Goal: Task Accomplishment & Management: Manage account settings

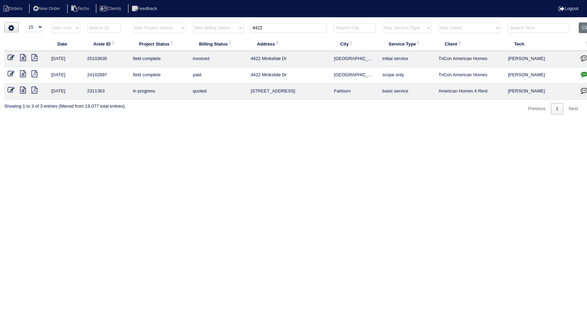
select select "15"
drag, startPoint x: 265, startPoint y: 30, endPoint x: 222, endPoint y: 36, distance: 43.6
click at [222, 36] on tr "filter Year -- Any Year -- 2025 2024 2023 2022 2021 2020 2019 filter Project St…" at bounding box center [302, 29] width 597 height 14
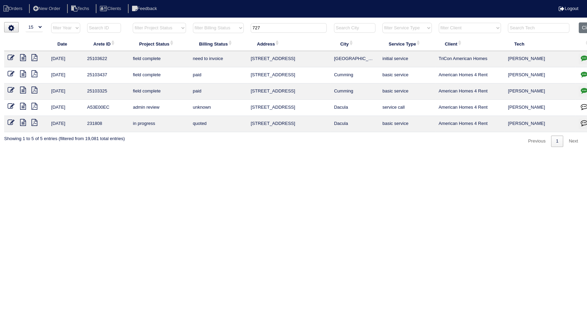
type input "727"
click at [23, 58] on icon at bounding box center [23, 57] width 6 height 7
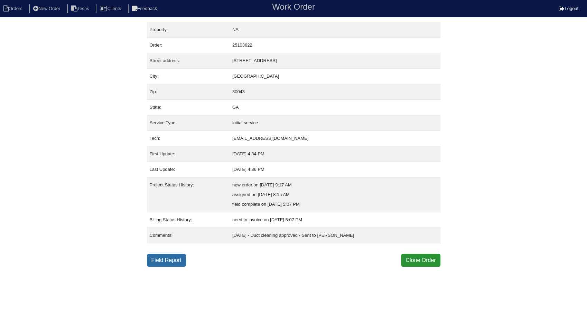
click at [164, 265] on link "Field Report" at bounding box center [166, 260] width 39 height 13
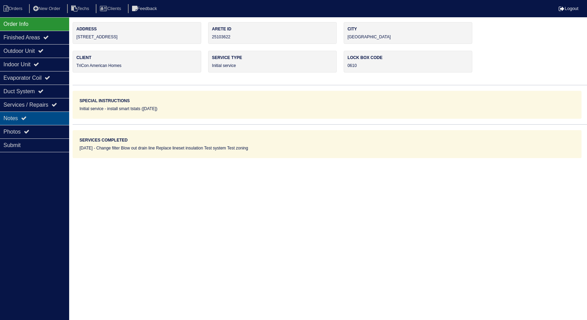
click at [5, 120] on div "Notes" at bounding box center [34, 118] width 69 height 13
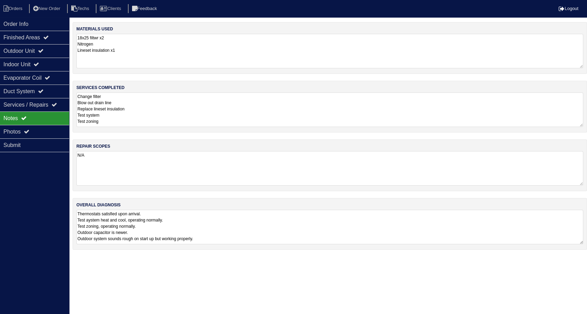
click at [152, 41] on textarea "18x25 filtwr x2 Nitrogen Lineset insulation x1" at bounding box center [329, 51] width 506 height 35
click at [158, 109] on textarea "Change filter Blow out drain line Replace lineset insulation Test system Test z…" at bounding box center [329, 109] width 506 height 35
click at [14, 5] on li "Orders" at bounding box center [14, 8] width 28 height 9
select select "15"
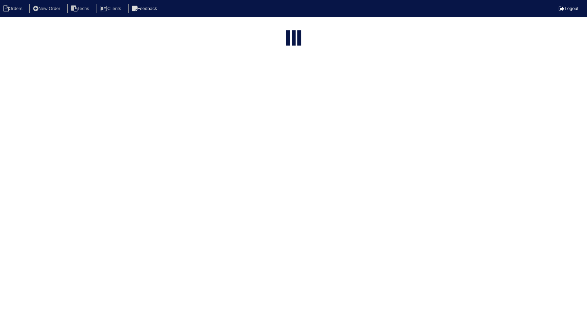
type input "727"
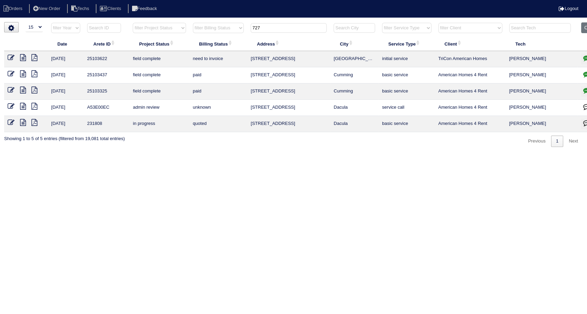
click at [9, 58] on icon at bounding box center [11, 57] width 7 height 7
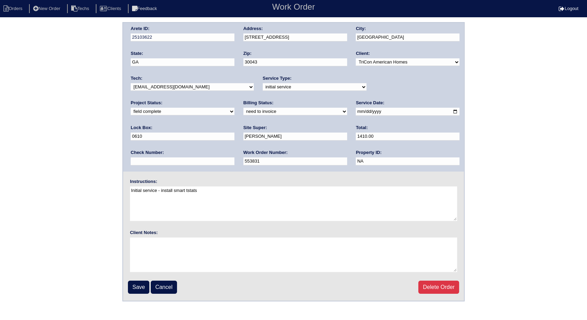
click at [243, 115] on select "need to quote quoted need to invoice invoiced paid warranty purchase order need…" at bounding box center [295, 112] width 104 height 8
select select "invoiced"
click at [243, 108] on select "need to quote quoted need to invoice invoiced paid warranty purchase order need…" at bounding box center [295, 112] width 104 height 8
click at [134, 286] on input "Save" at bounding box center [138, 287] width 21 height 13
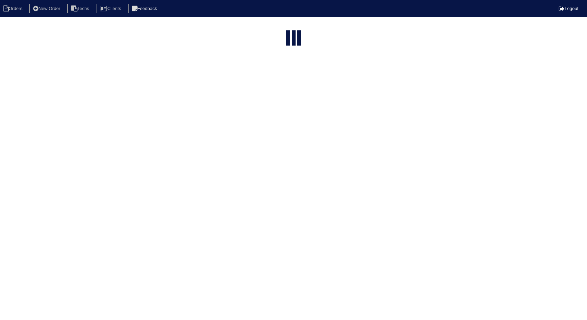
select select "15"
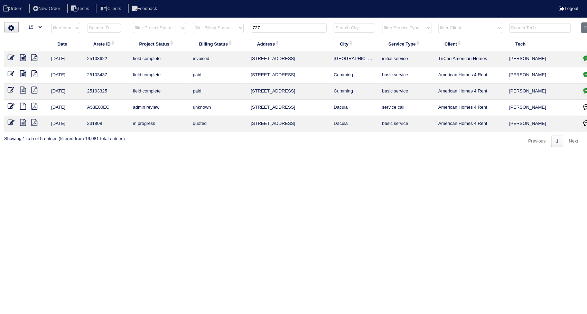
drag, startPoint x: 289, startPoint y: 25, endPoint x: 224, endPoint y: 36, distance: 65.9
click at [224, 36] on tr "filter Year -- Any Year -- 2025 2024 2023 2022 2021 2020 2019 filter Project St…" at bounding box center [303, 29] width 599 height 14
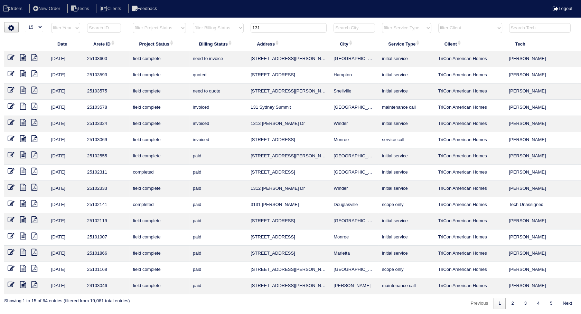
type input "131"
click at [9, 57] on icon at bounding box center [11, 57] width 7 height 7
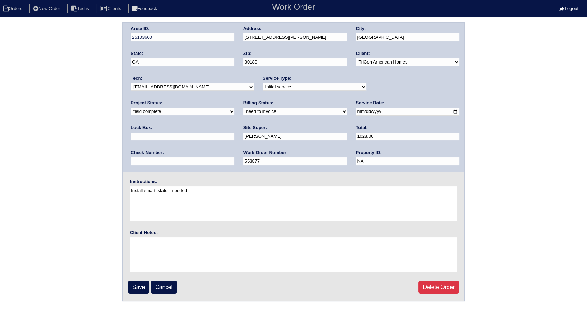
click at [243, 113] on select "need to quote quoted need to invoice invoiced paid warranty purchase order need…" at bounding box center [295, 112] width 104 height 8
select select "invoiced"
click at [243, 108] on select "need to quote quoted need to invoice invoiced paid warranty purchase order need…" at bounding box center [295, 112] width 104 height 8
click at [136, 289] on input "Save" at bounding box center [138, 287] width 21 height 13
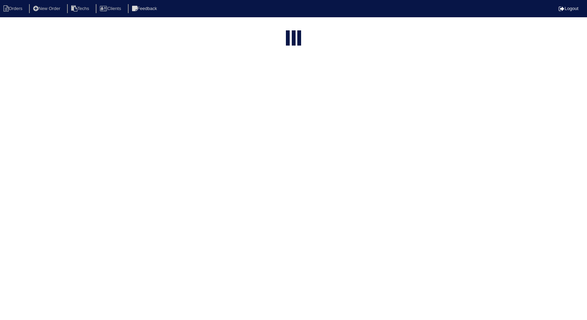
select select "15"
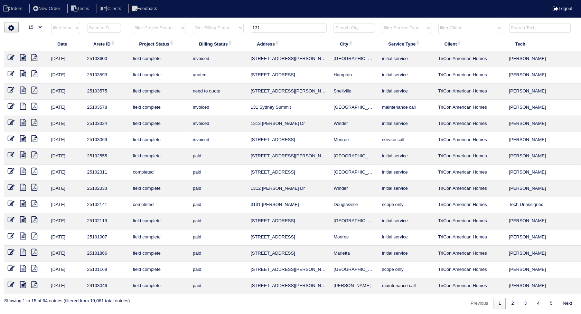
scroll to position [0, 22]
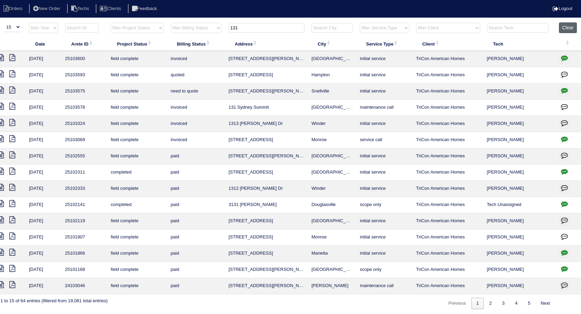
click at [564, 28] on button "Clear" at bounding box center [568, 27] width 18 height 11
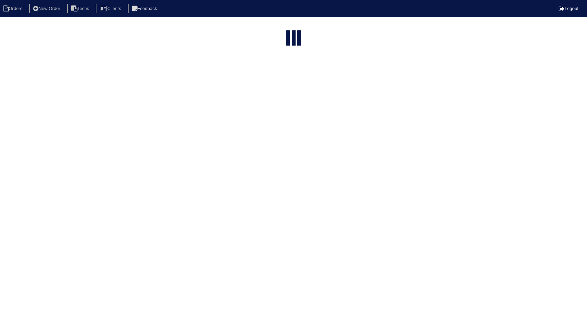
select select "15"
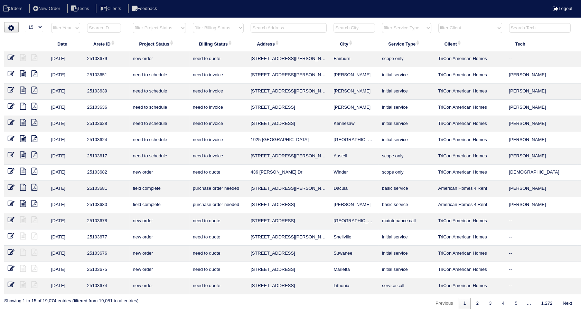
scroll to position [0, 22]
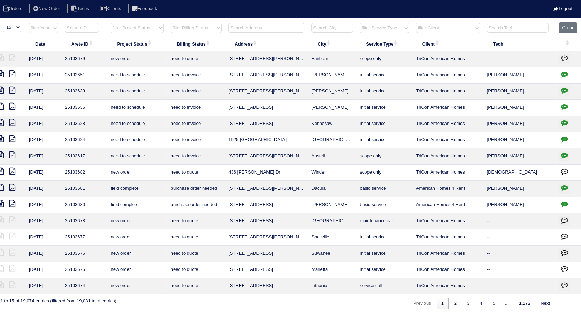
click at [281, 24] on input "text" at bounding box center [266, 28] width 76 height 10
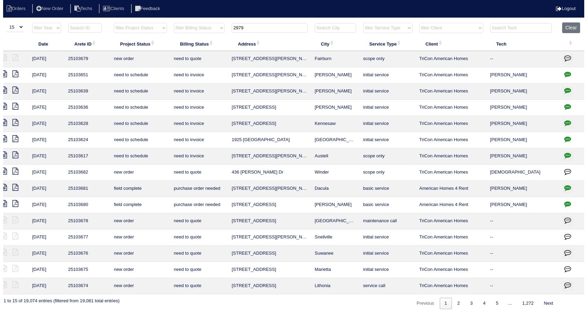
scroll to position [0, 17]
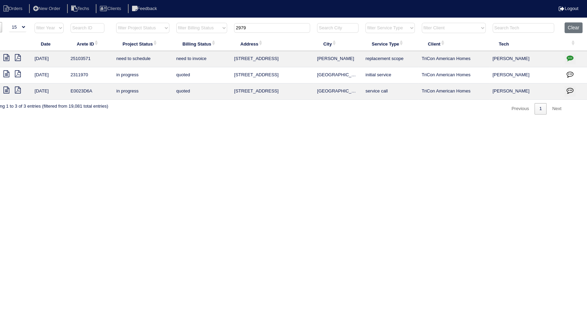
type input "2979"
click at [569, 58] on icon "button" at bounding box center [569, 58] width 7 height 7
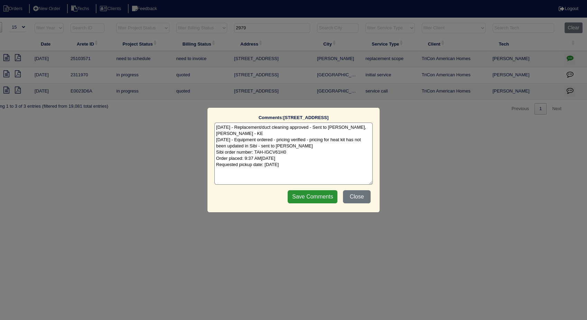
click at [310, 167] on textarea "10/2/25 - Replacement/duct cleaning approved - Sent to Dan, Payton, Reeca - KE …" at bounding box center [293, 154] width 158 height 62
type textarea "10/2/25 - Replacement/duct cleaning approved - Sent to Dan, Payton, Reeca - KE …"
click at [306, 194] on input "Save Comments" at bounding box center [312, 196] width 50 height 13
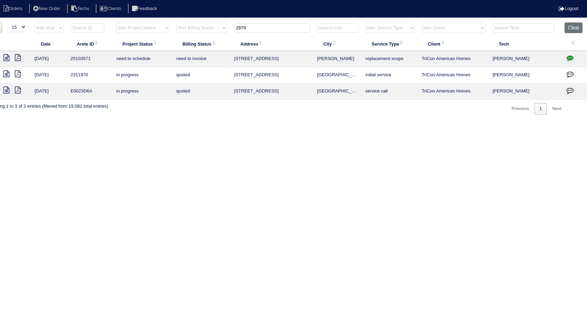
click at [5, 58] on icon at bounding box center [6, 57] width 6 height 7
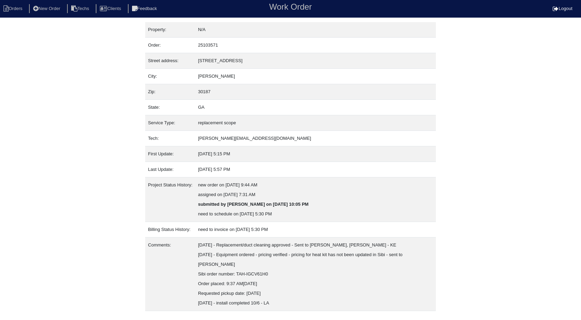
click at [17, 15] on nav "Orders New Order Techs Clients Feedback Work Order Logout" at bounding box center [290, 8] width 581 height 17
drag, startPoint x: 15, startPoint y: 7, endPoint x: 0, endPoint y: 26, distance: 24.1
click at [15, 7] on li "Orders" at bounding box center [14, 8] width 28 height 9
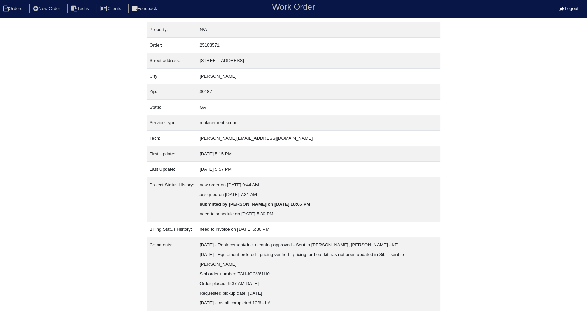
select select "15"
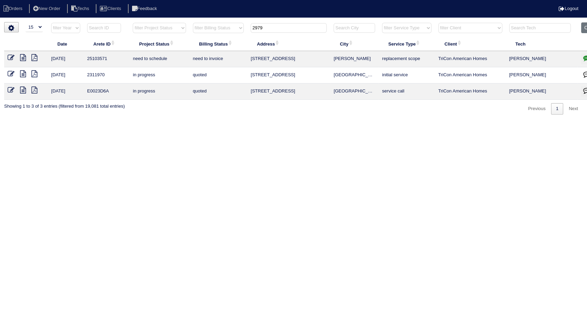
click at [12, 56] on icon at bounding box center [11, 57] width 7 height 7
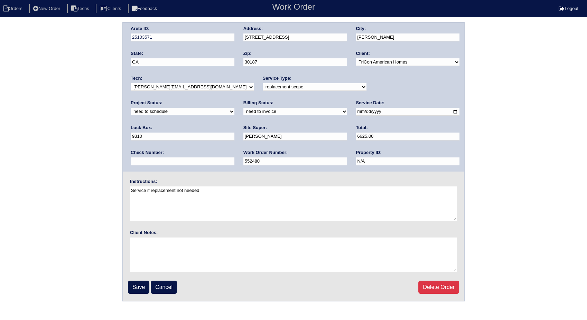
drag, startPoint x: 408, startPoint y: 87, endPoint x: 404, endPoint y: 88, distance: 3.6
click at [234, 108] on select "new order assigned in progress field complete need to schedule admin review arc…" at bounding box center [183, 112] width 104 height 8
select select "completed"
click at [234, 108] on select "new order assigned in progress field complete need to schedule admin review arc…" at bounding box center [183, 112] width 104 height 8
click at [243, 113] on select "need to quote quoted need to invoice invoiced paid warranty purchase order need…" at bounding box center [295, 112] width 104 height 8
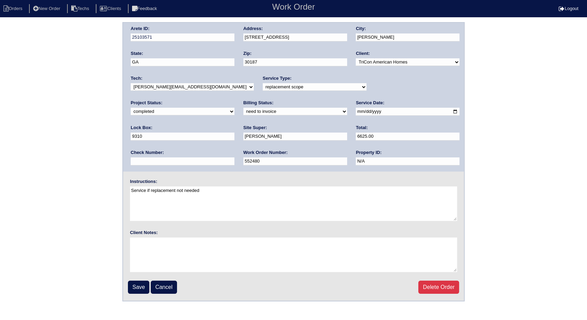
select select "invoiced"
click at [243, 108] on select "need to quote quoted need to invoice invoiced paid warranty purchase order need…" at bounding box center [295, 112] width 104 height 8
click at [138, 285] on input "Save" at bounding box center [138, 287] width 21 height 13
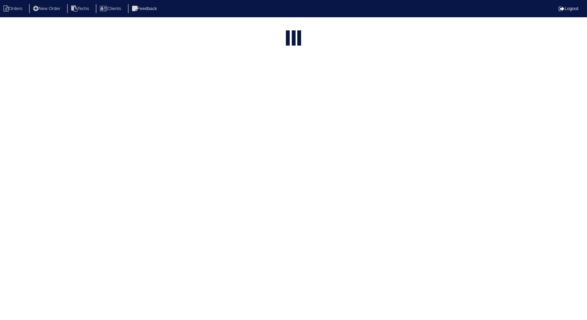
select select "15"
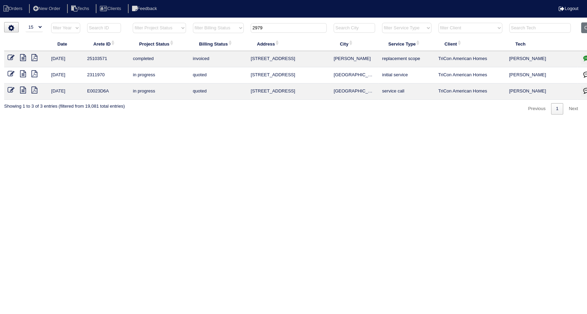
drag, startPoint x: 290, startPoint y: 24, endPoint x: 189, endPoint y: 40, distance: 102.4
click at [189, 40] on table "Date Arete ID Project Status Billing Status Address City Service Type Client Te…" at bounding box center [303, 60] width 599 height 77
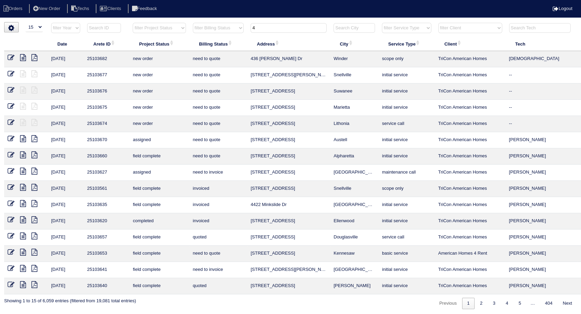
drag, startPoint x: 262, startPoint y: 29, endPoint x: 222, endPoint y: 56, distance: 48.2
click at [223, 47] on table "Date Arete ID Project Status Billing Status Address City Service Type Client Te…" at bounding box center [303, 158] width 599 height 272
type input "243"
